Goal: Task Accomplishment & Management: Use online tool/utility

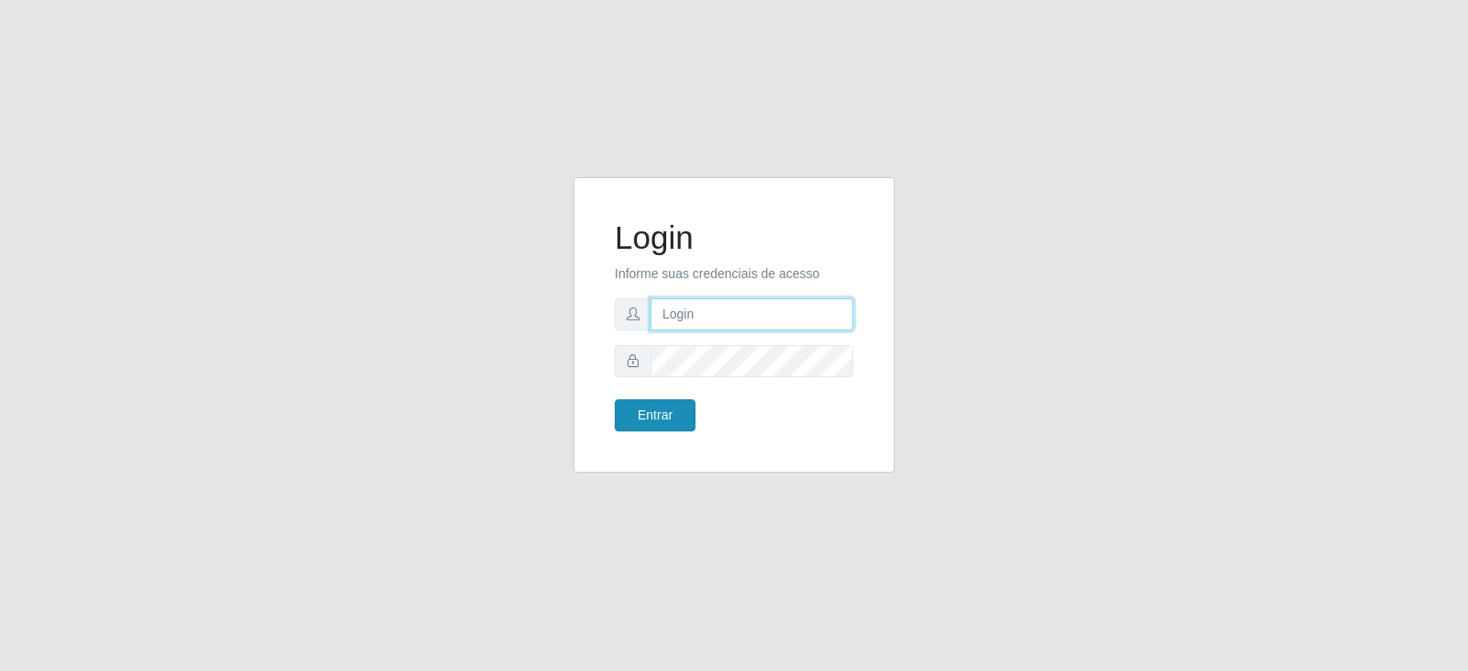
type input "[EMAIL_ADDRESS][DOMAIN_NAME]"
click at [650, 418] on button "Entrar" at bounding box center [655, 415] width 81 height 32
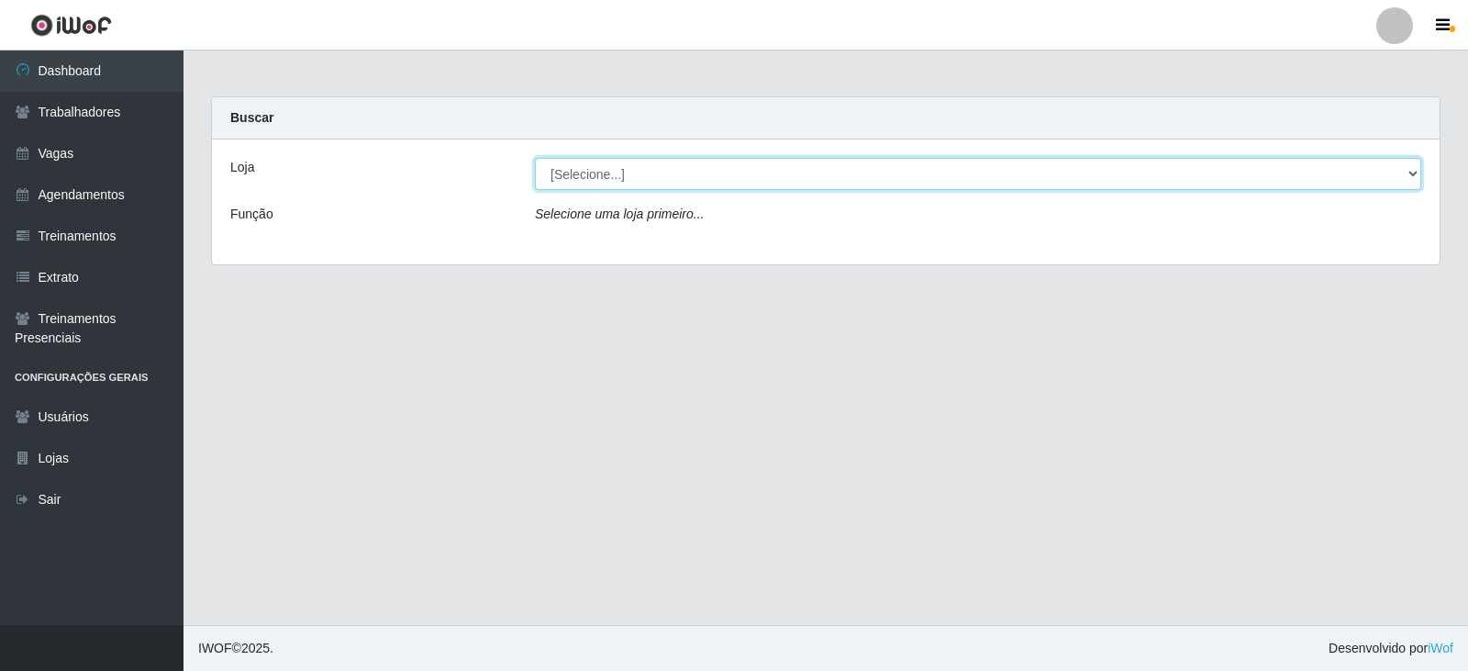
click at [626, 168] on select "[Selecione...] SuperFácil Atacado - Vale do Sol" at bounding box center [978, 174] width 886 height 32
select select "502"
click at [535, 158] on select "[Selecione...] SuperFácil Atacado - Vale do Sol" at bounding box center [978, 174] width 886 height 32
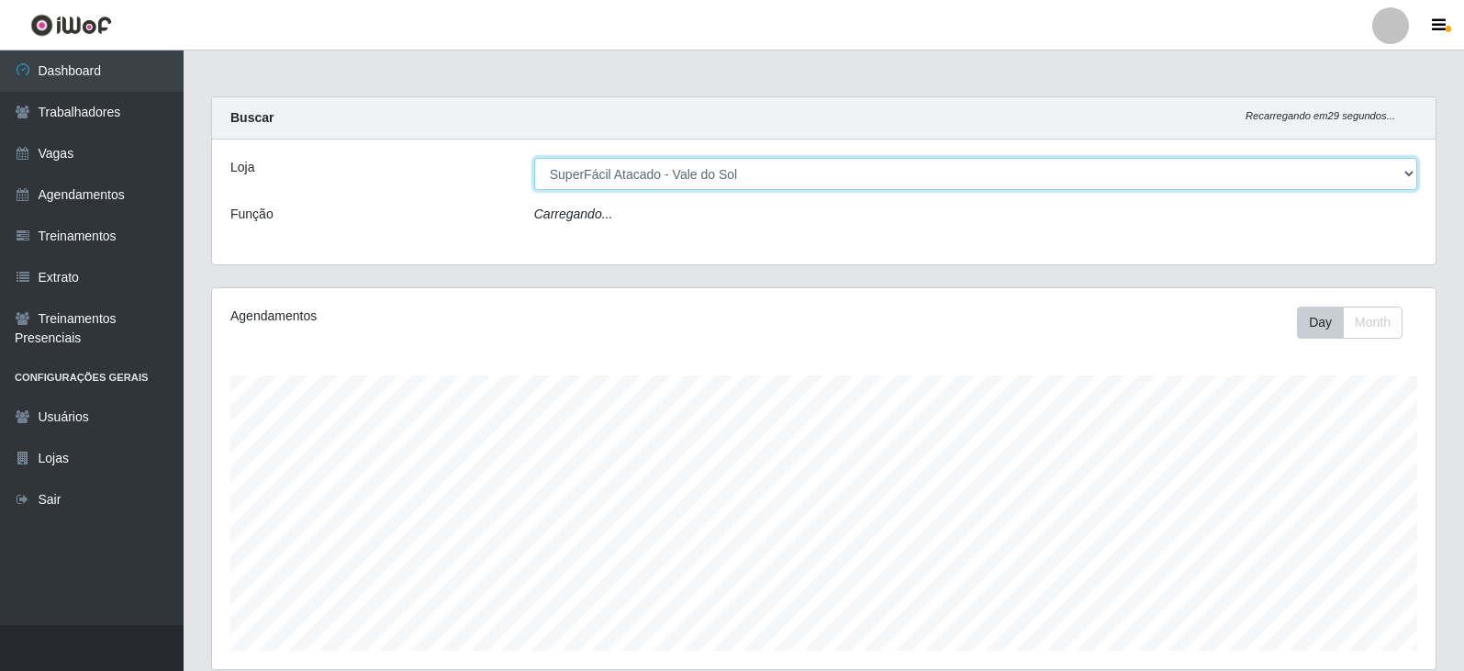
scroll to position [381, 1223]
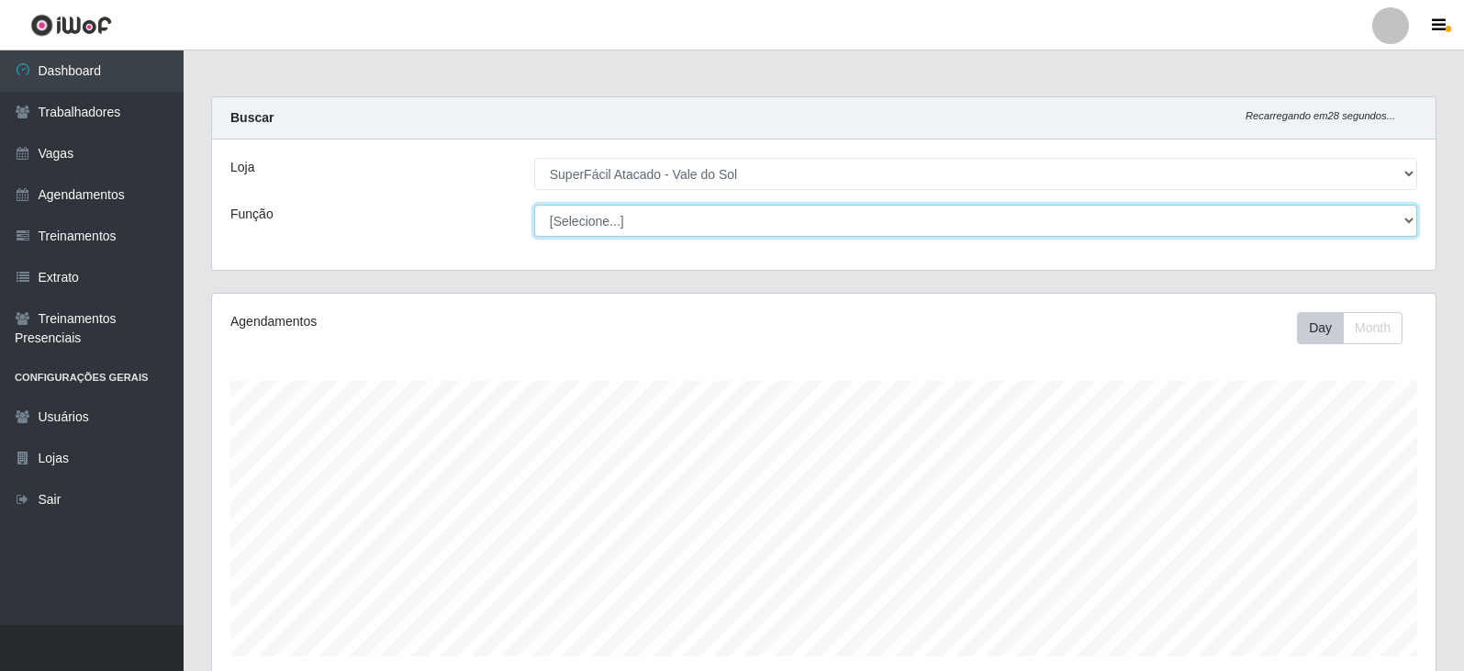
click at [642, 220] on select "[Selecione...] Embalador Embalador + Embalador ++ Operador de Caixa Operador de…" at bounding box center [975, 221] width 883 height 32
click at [659, 212] on select "[Selecione...] Embalador Embalador + Embalador ++ Operador de Caixa Operador de…" at bounding box center [975, 221] width 883 height 32
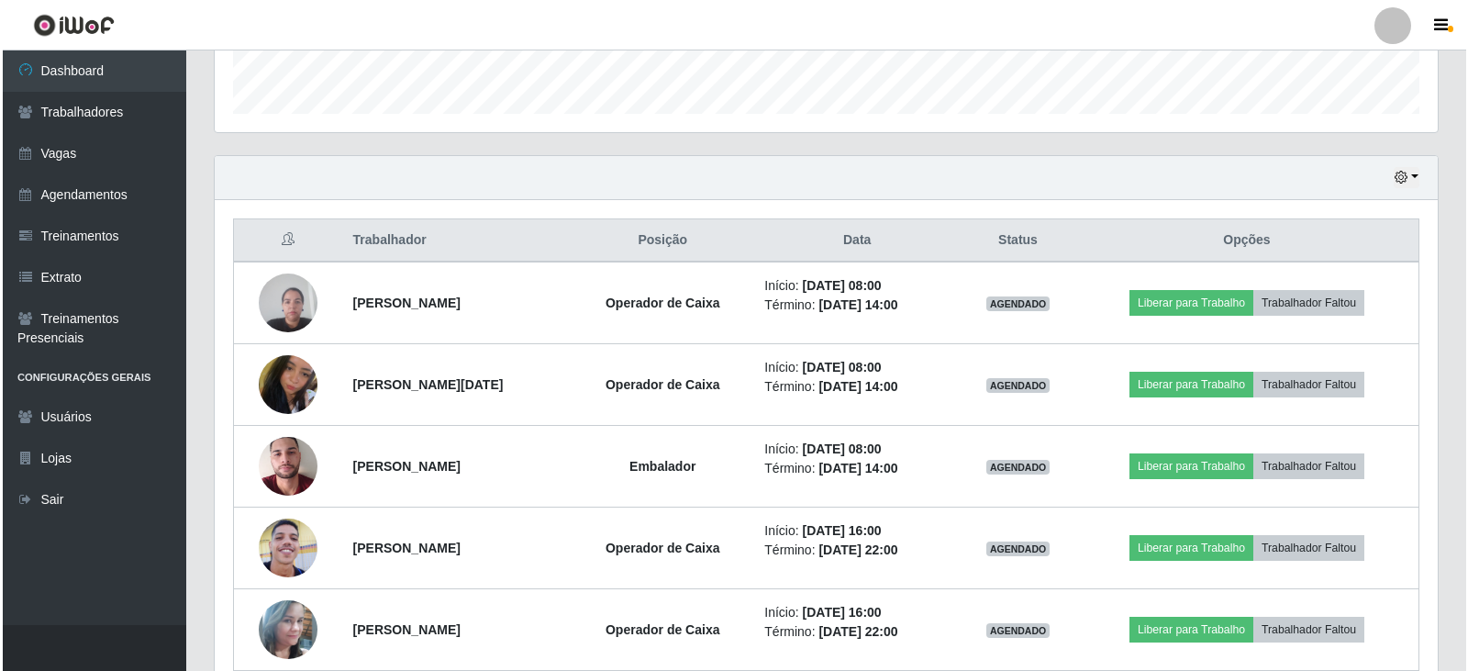
scroll to position [711, 0]
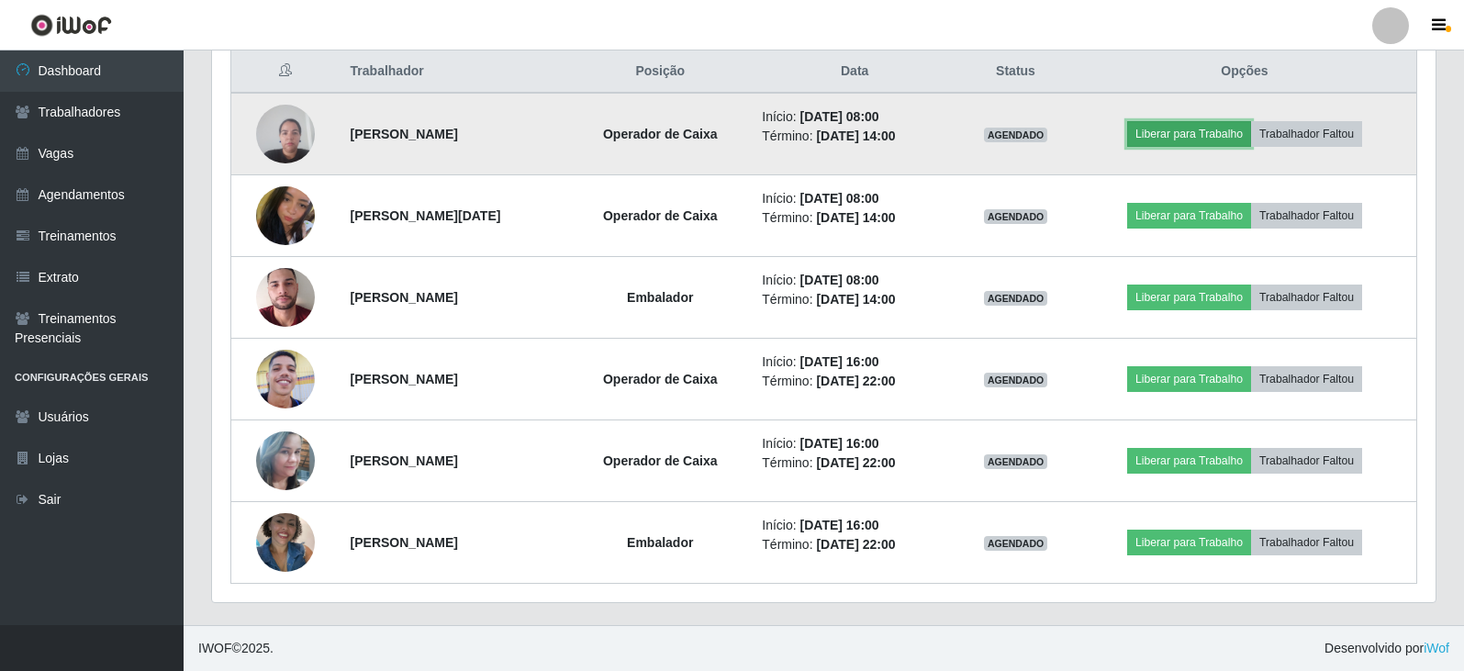
click at [1215, 133] on button "Liberar para Trabalho" at bounding box center [1189, 134] width 124 height 26
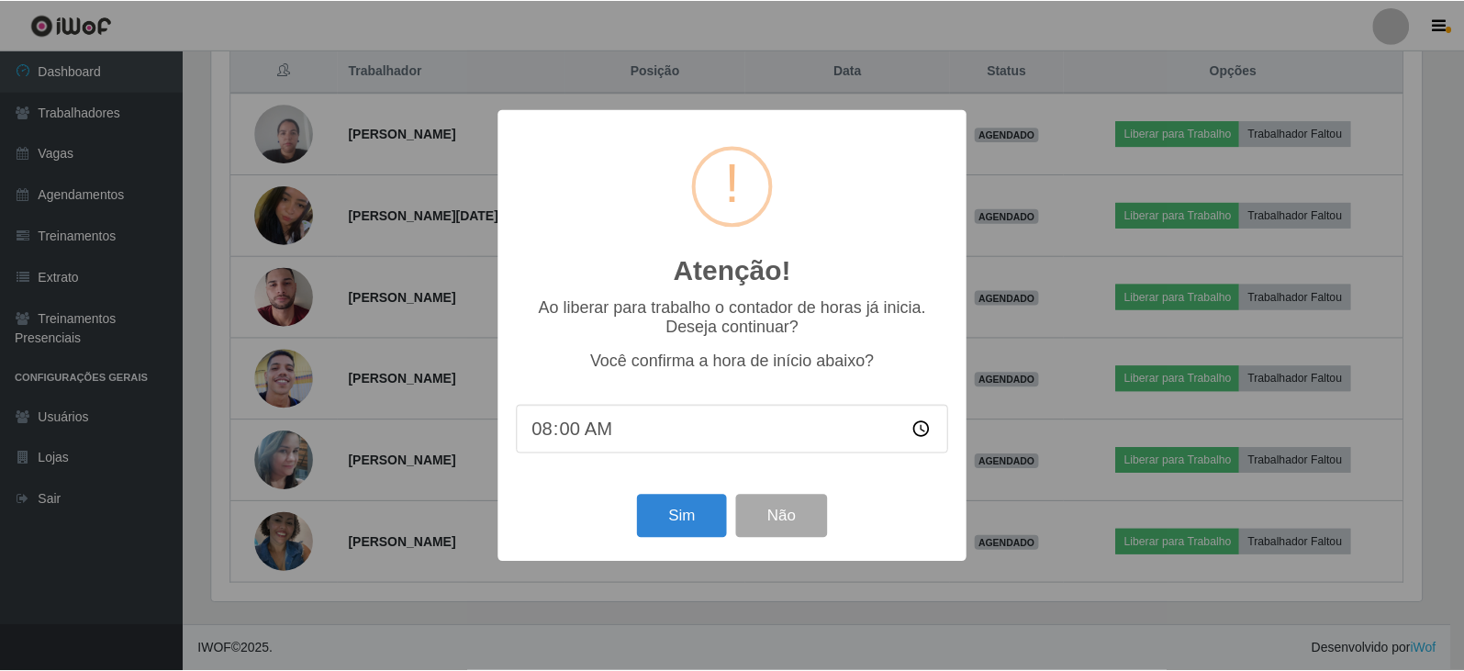
scroll to position [381, 1214]
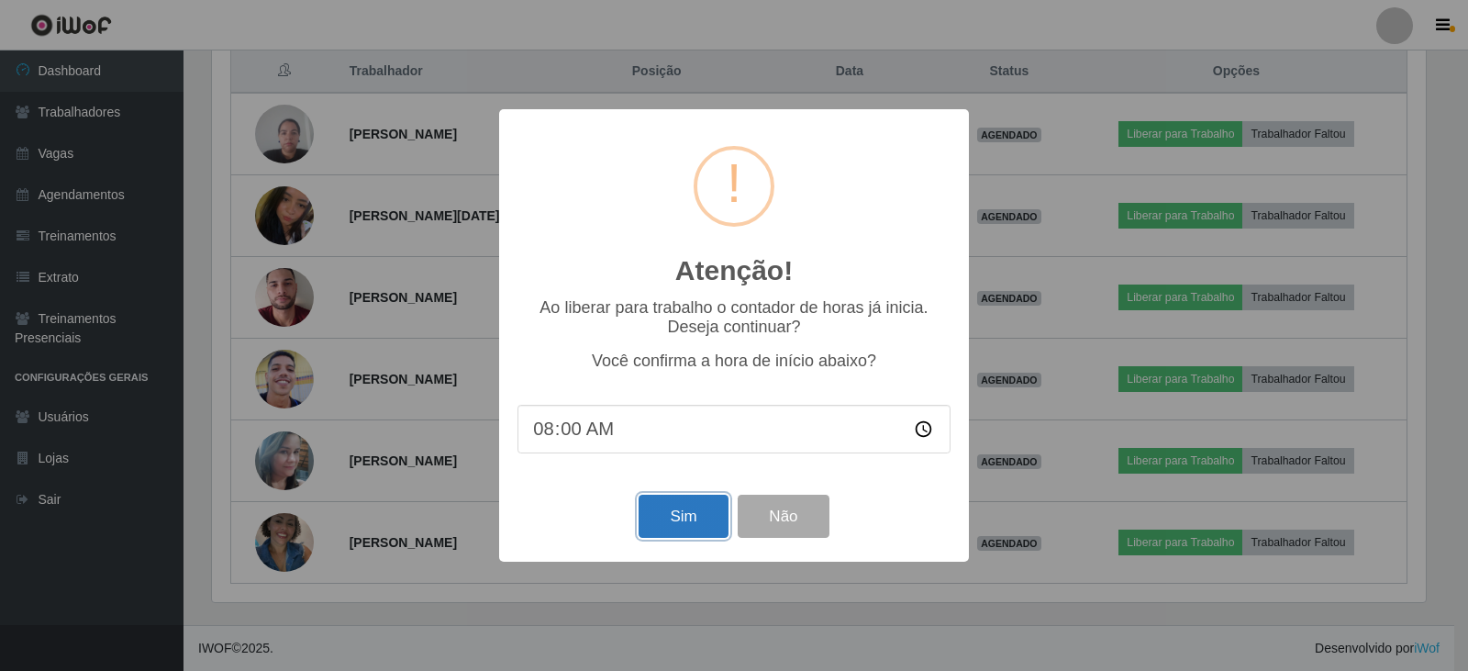
click at [666, 519] on button "Sim" at bounding box center [683, 516] width 89 height 43
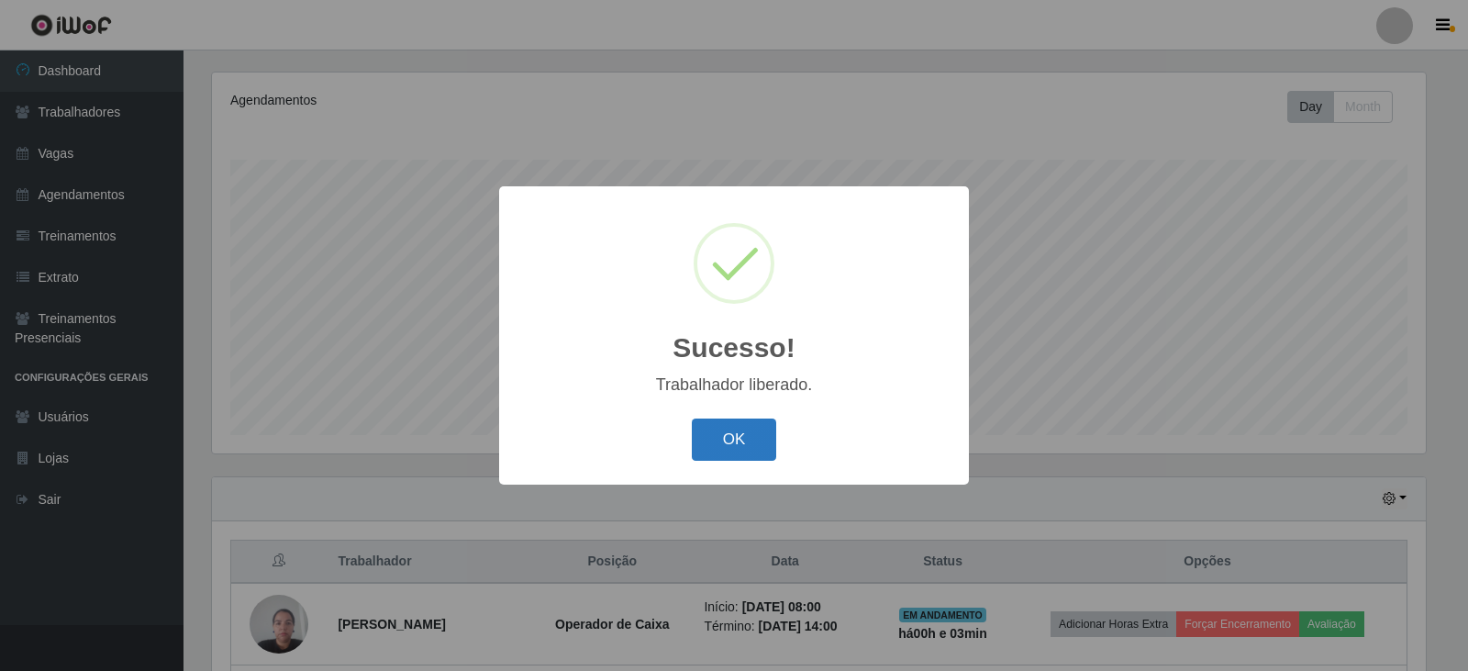
click at [739, 445] on button "OK" at bounding box center [734, 439] width 85 height 43
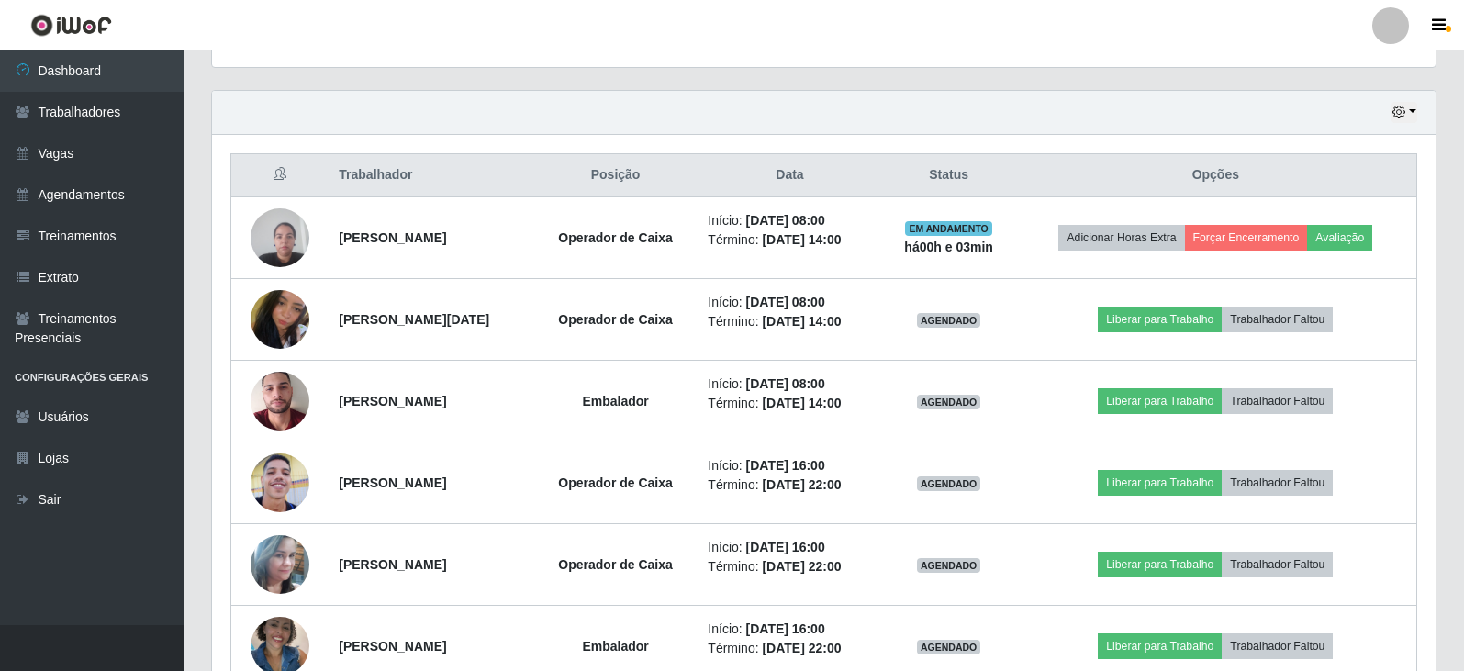
scroll to position [680, 0]
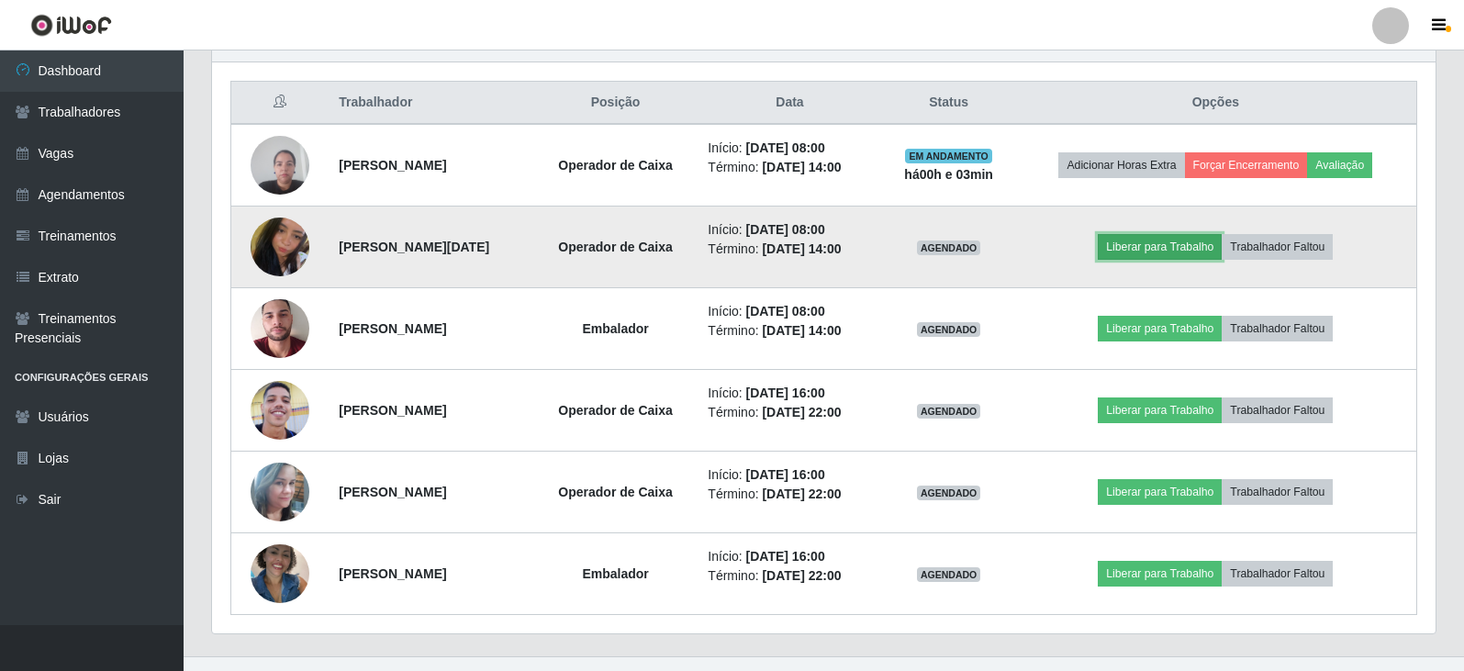
click at [1168, 250] on button "Liberar para Trabalho" at bounding box center [1159, 247] width 124 height 26
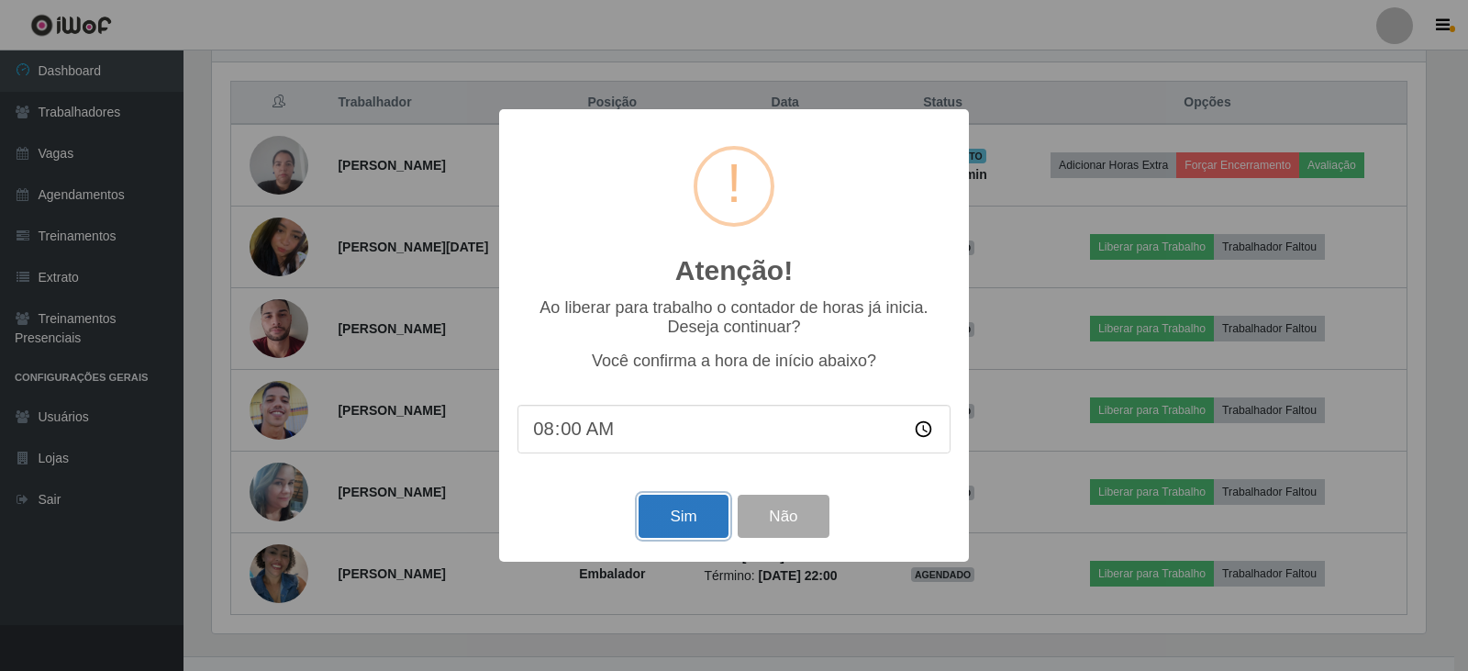
click at [714, 510] on button "Sim" at bounding box center [683, 516] width 89 height 43
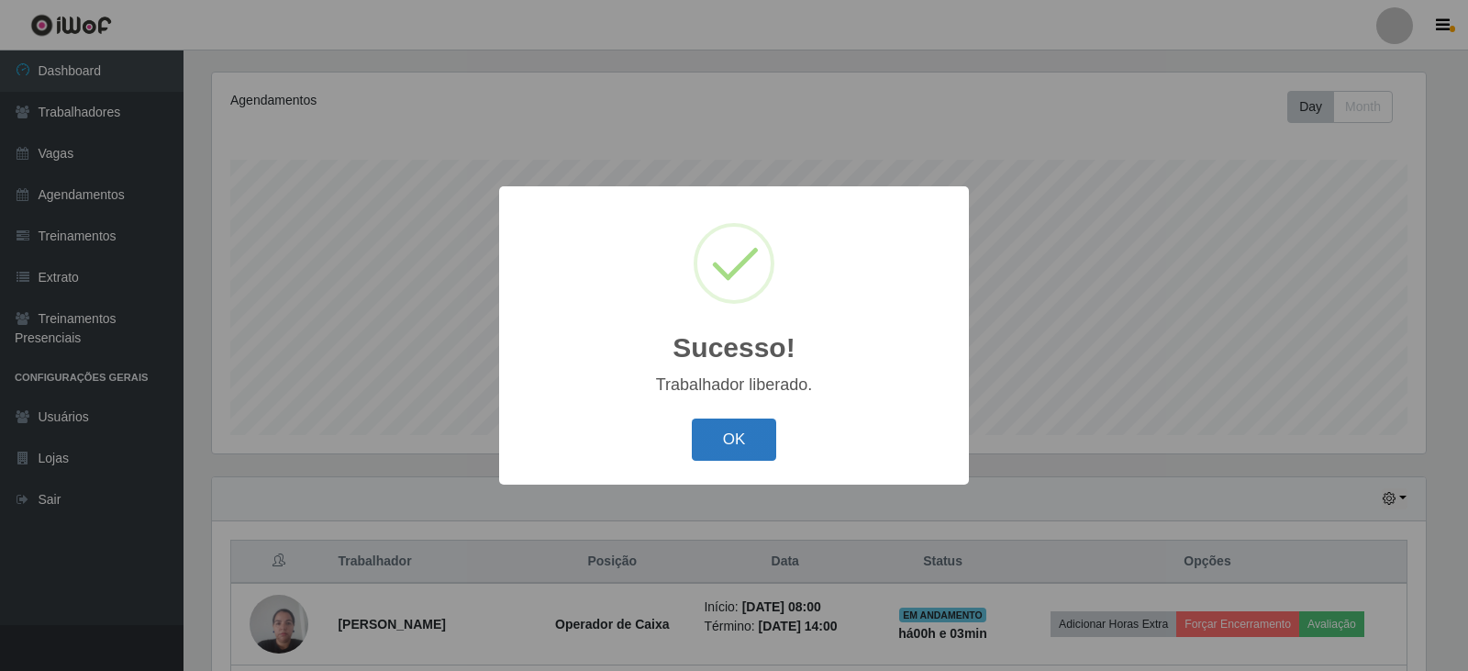
click at [737, 439] on button "OK" at bounding box center [734, 439] width 85 height 43
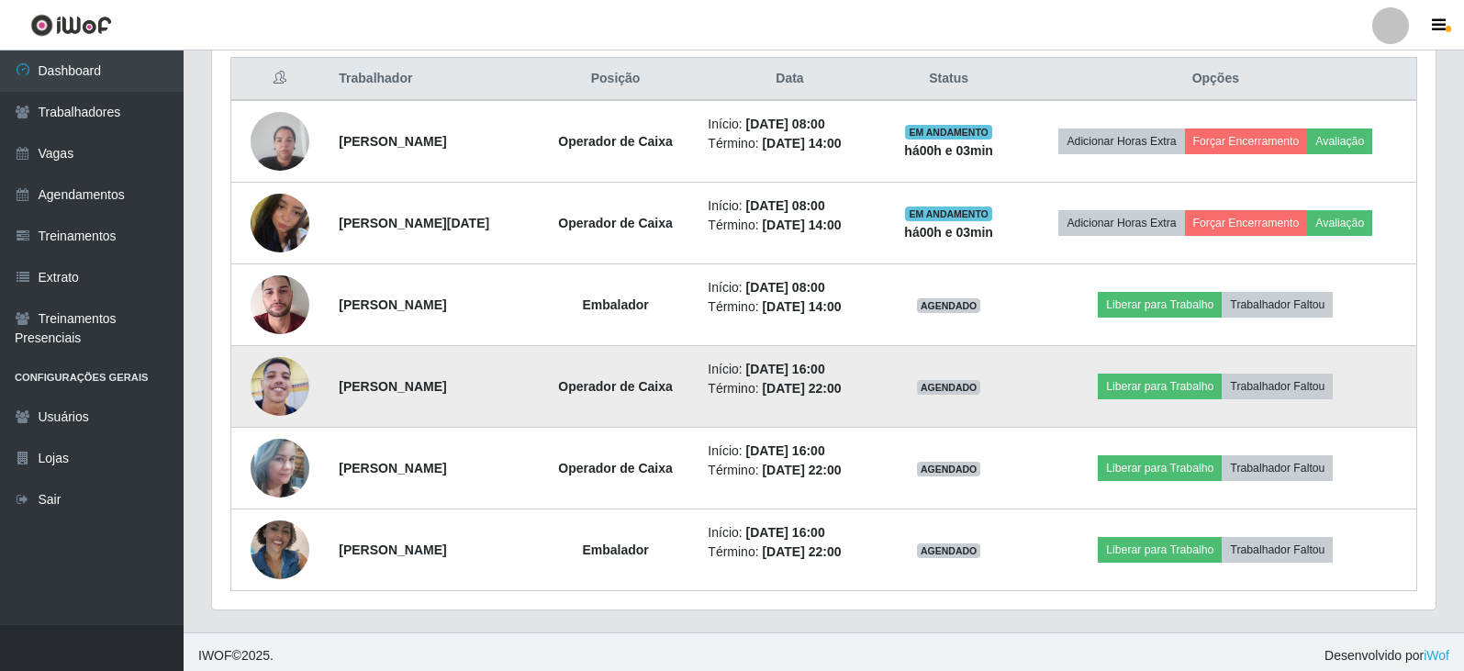
scroll to position [711, 0]
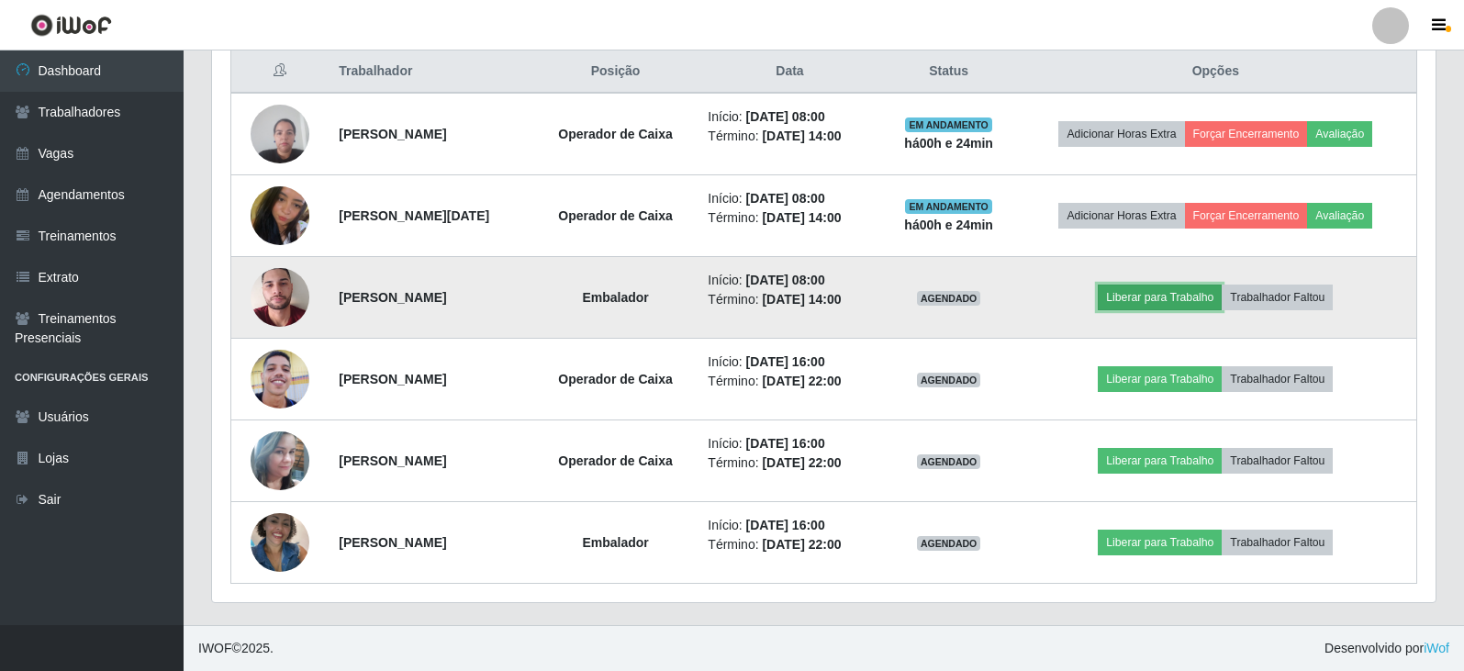
click at [1185, 301] on button "Liberar para Trabalho" at bounding box center [1159, 297] width 124 height 26
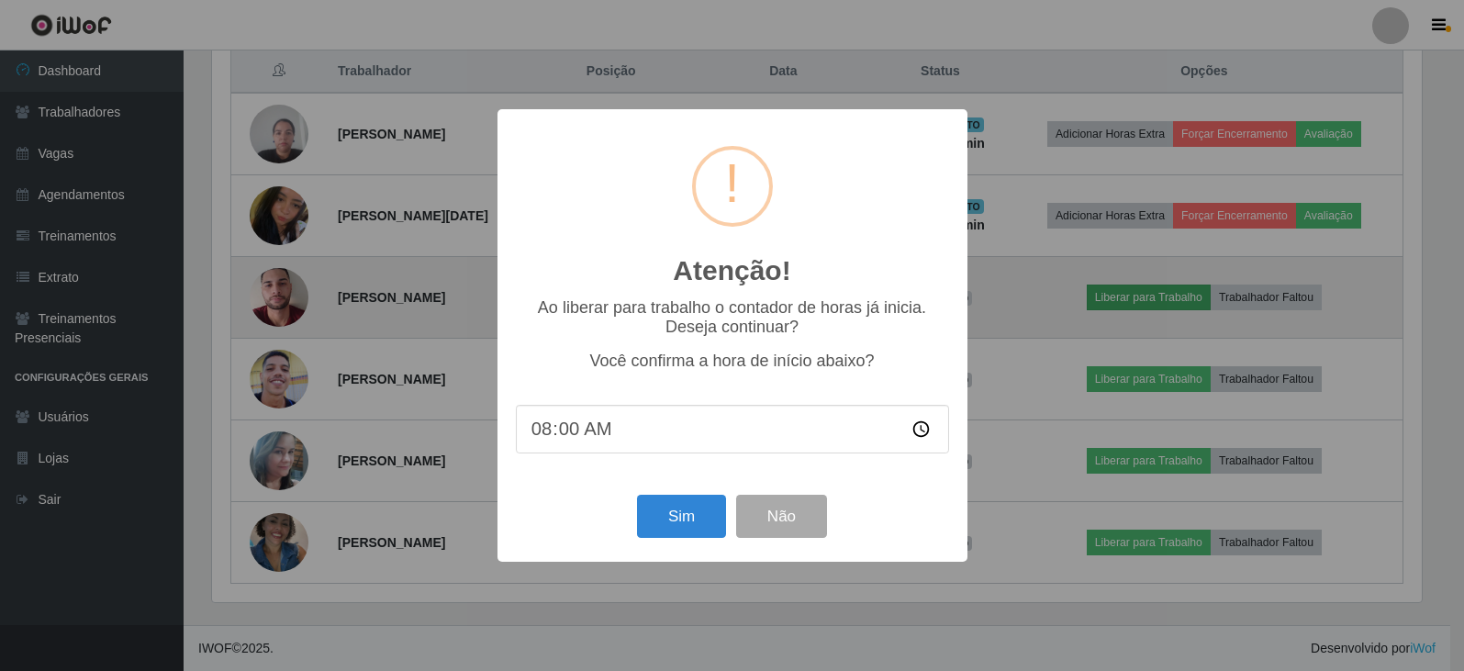
scroll to position [381, 1214]
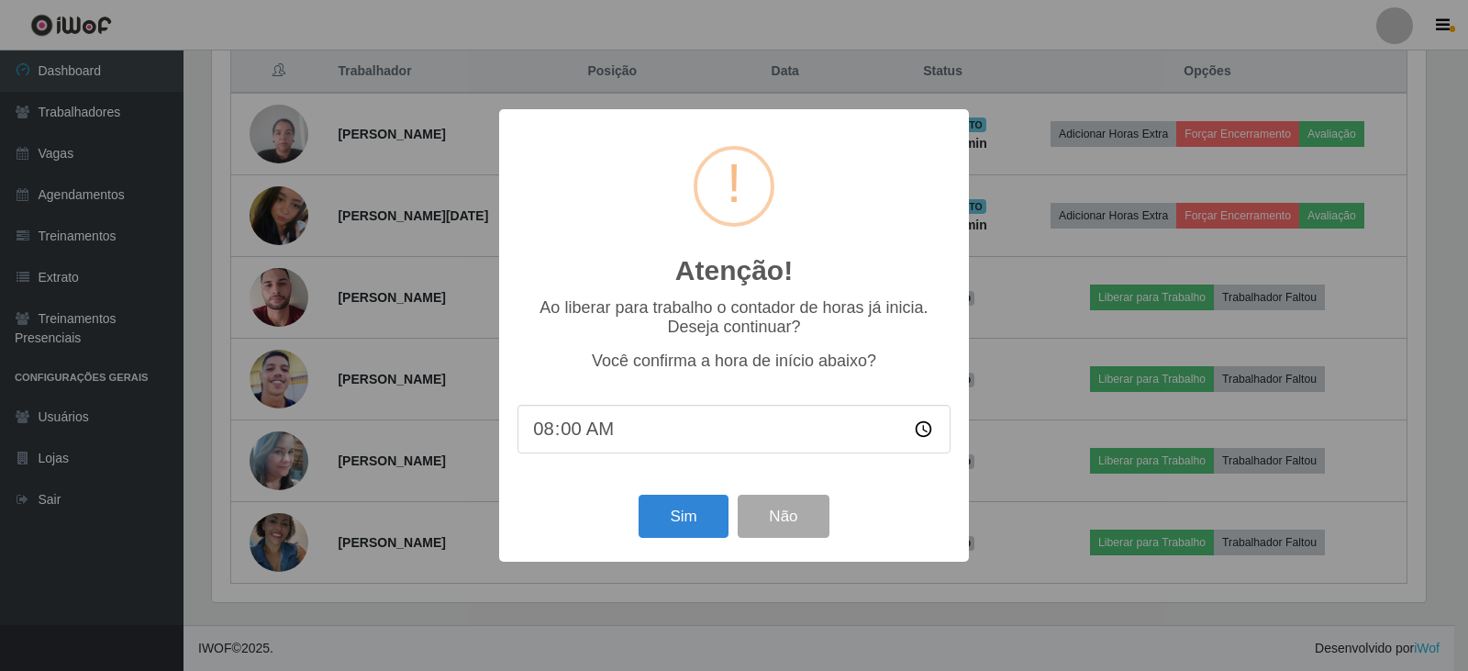
click at [573, 437] on input "08:00" at bounding box center [734, 429] width 433 height 49
type input "08:24"
click at [688, 509] on button "Sim" at bounding box center [683, 516] width 89 height 43
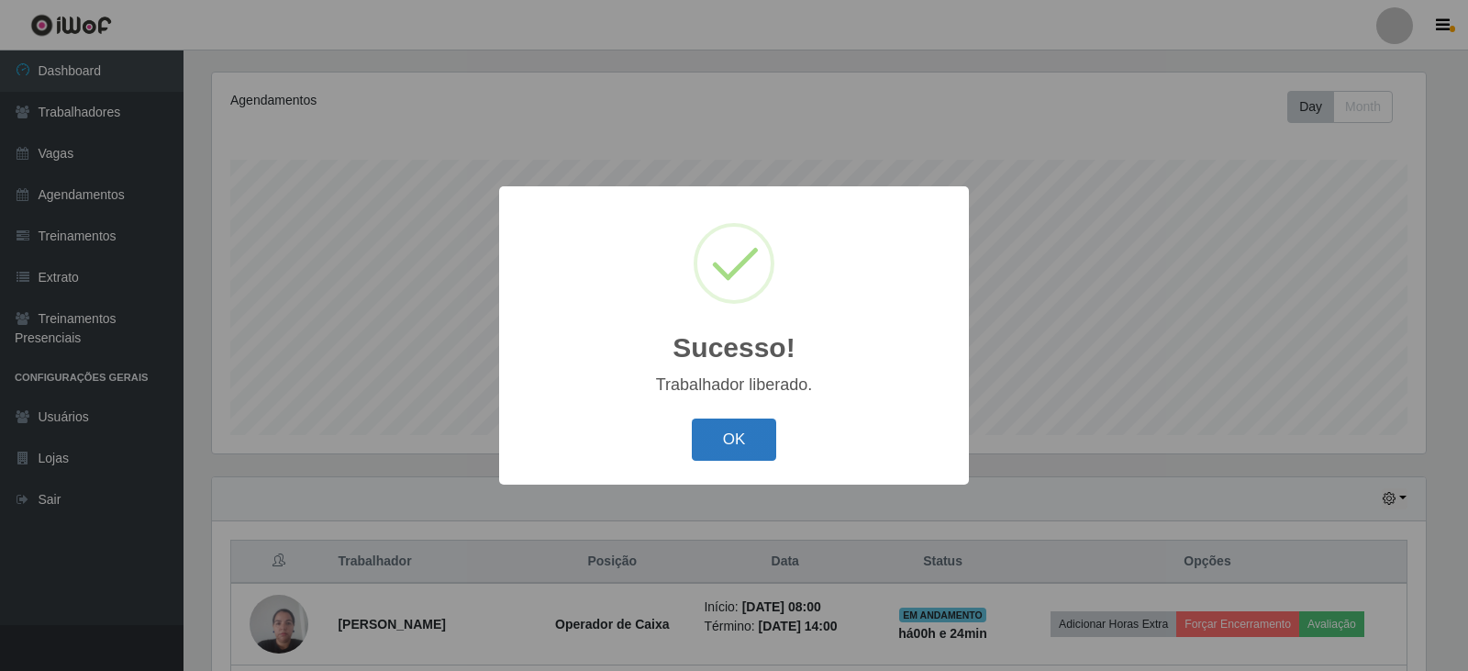
click at [751, 430] on button "OK" at bounding box center [734, 439] width 85 height 43
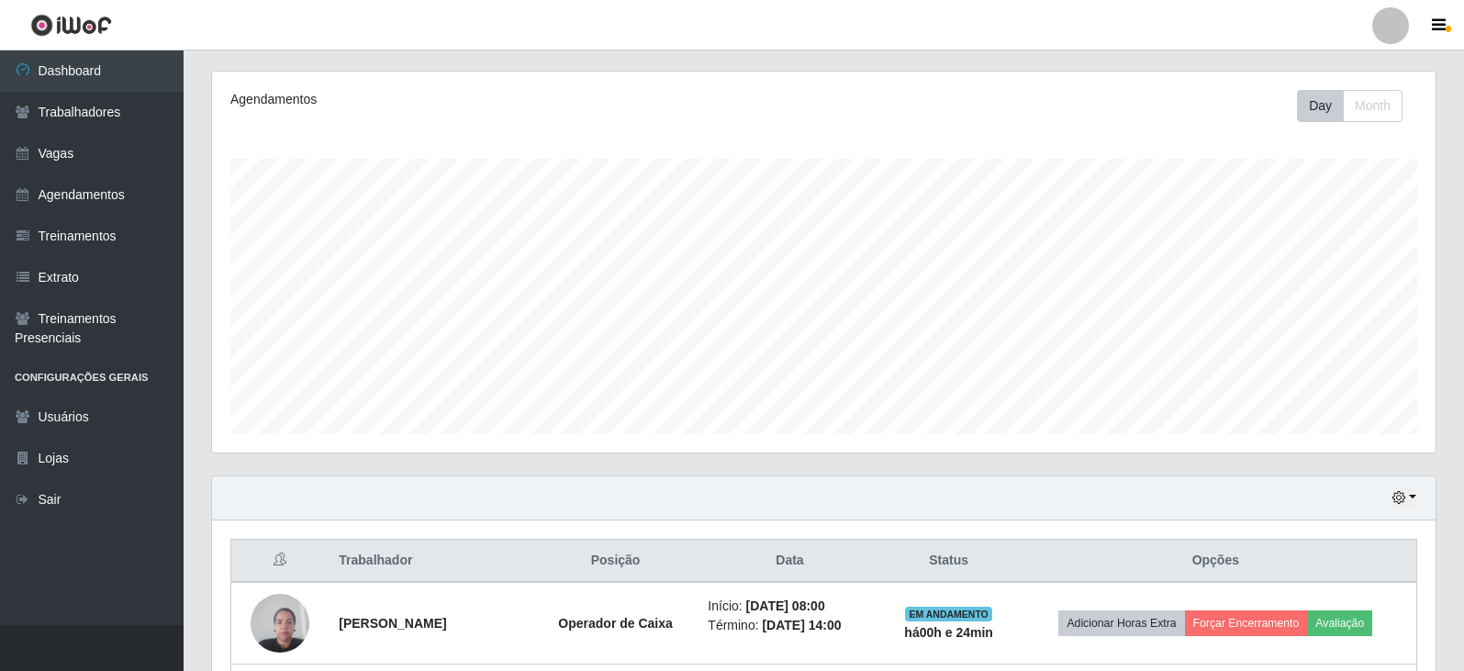
scroll to position [221, 0]
